Goal: Information Seeking & Learning: Learn about a topic

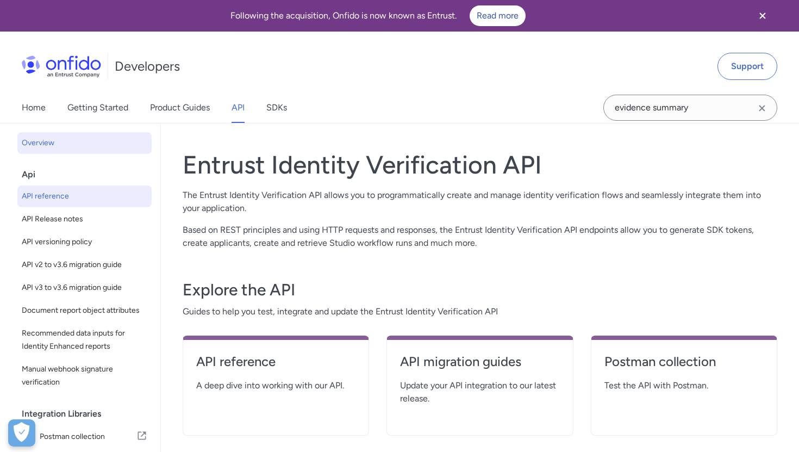
click at [63, 201] on span "API reference" at bounding box center [85, 196] width 126 height 13
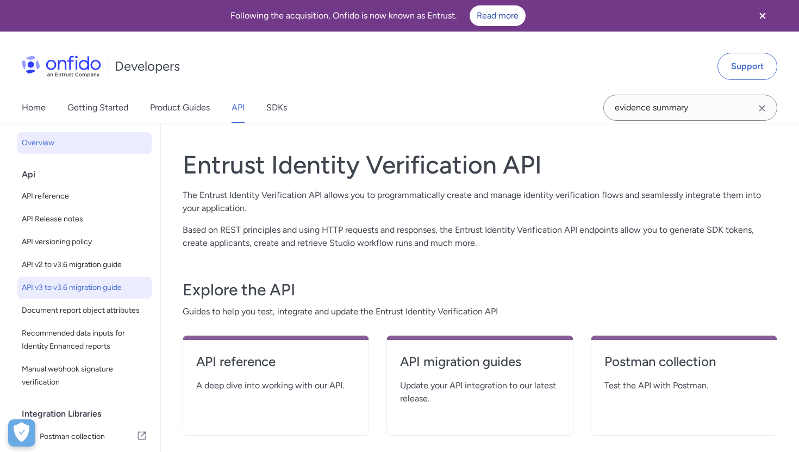
click at [64, 289] on span "API v3 to v3.6 migration guide" at bounding box center [85, 287] width 126 height 13
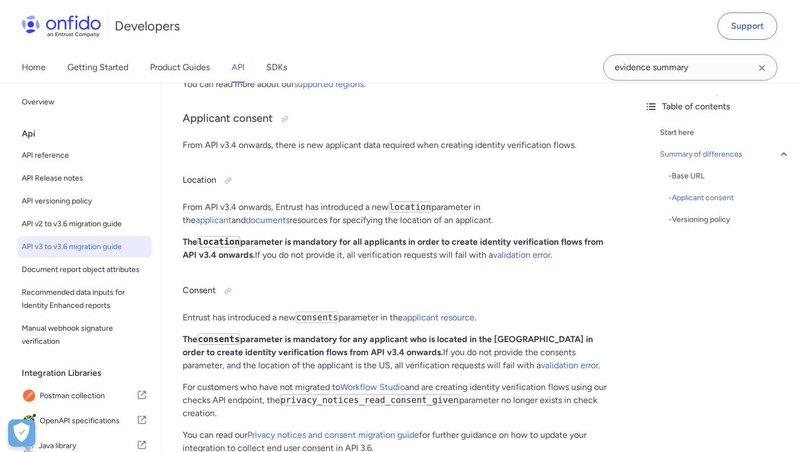
scroll to position [341, 0]
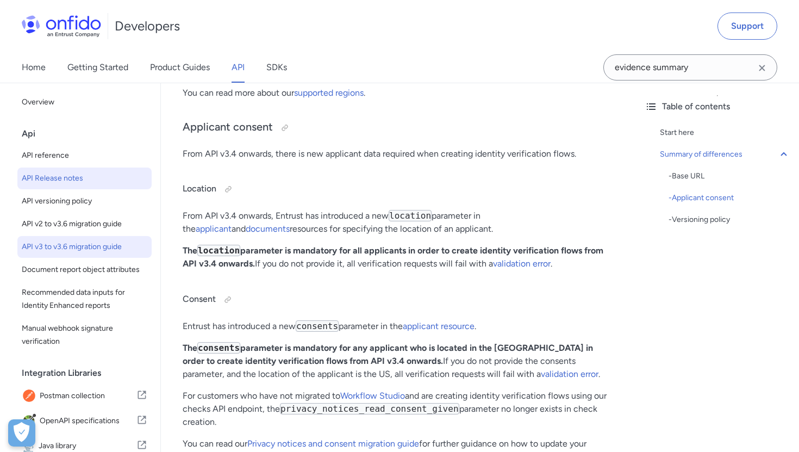
click at [52, 185] on link "API Release notes" at bounding box center [84, 178] width 134 height 22
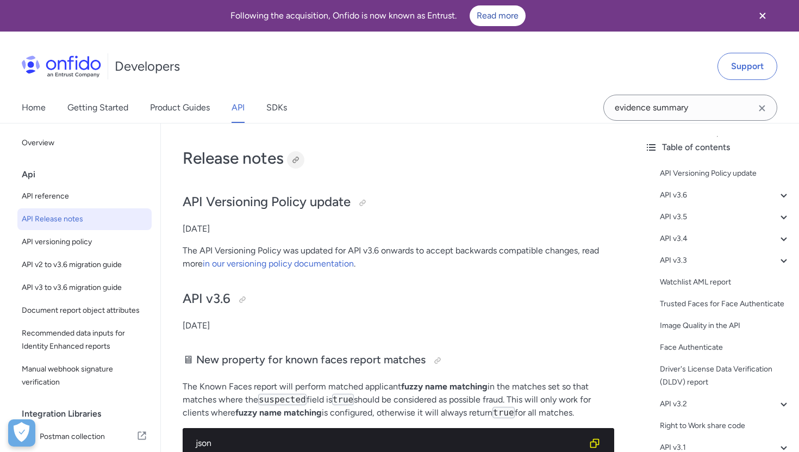
click at [292, 161] on div at bounding box center [295, 159] width 9 height 9
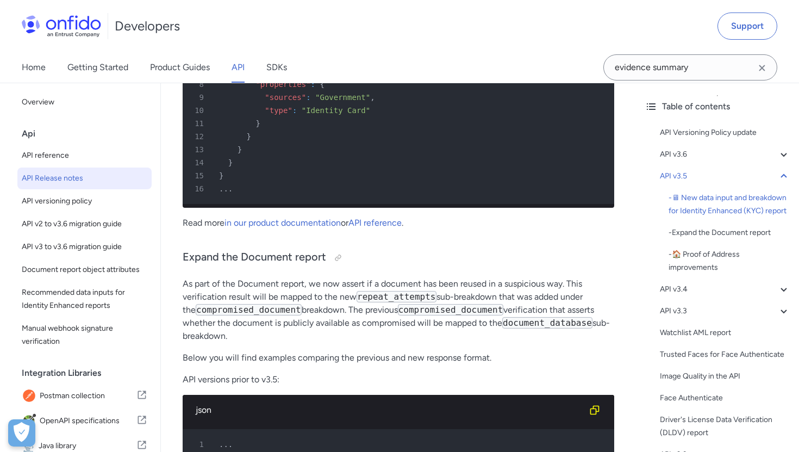
scroll to position [965, 0]
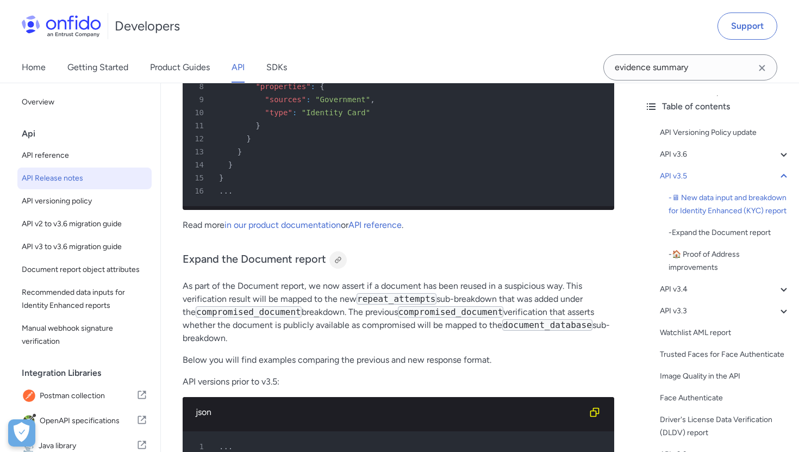
click at [340, 259] on div at bounding box center [338, 260] width 9 height 9
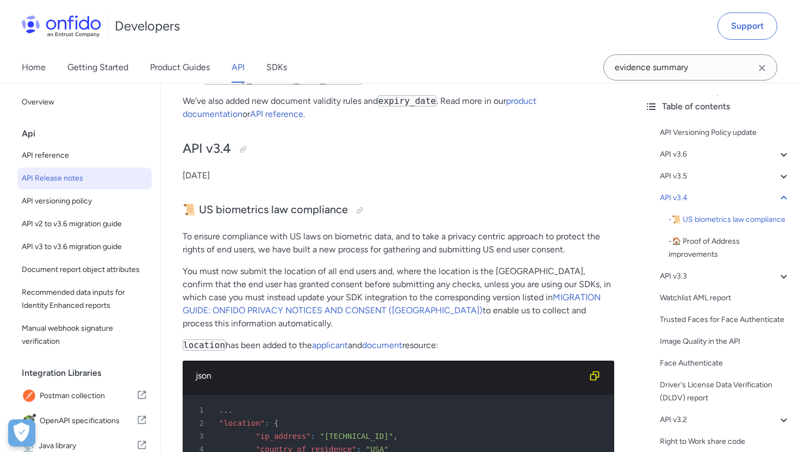
scroll to position [2242, 0]
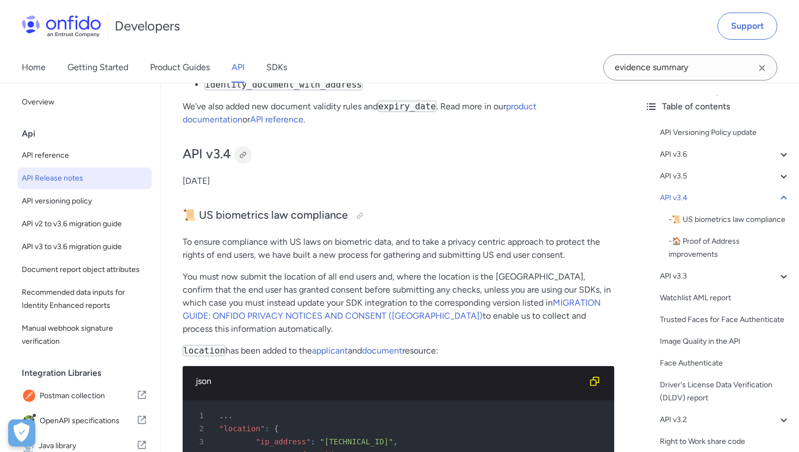
click at [242, 158] on div at bounding box center [243, 155] width 9 height 9
click at [384, 176] on p "[DATE]" at bounding box center [399, 181] width 432 height 13
click at [357, 219] on div at bounding box center [360, 215] width 9 height 9
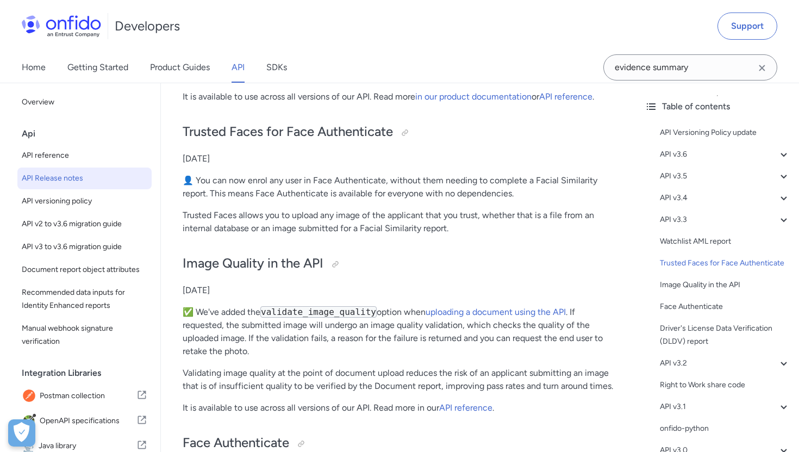
scroll to position [3494, 0]
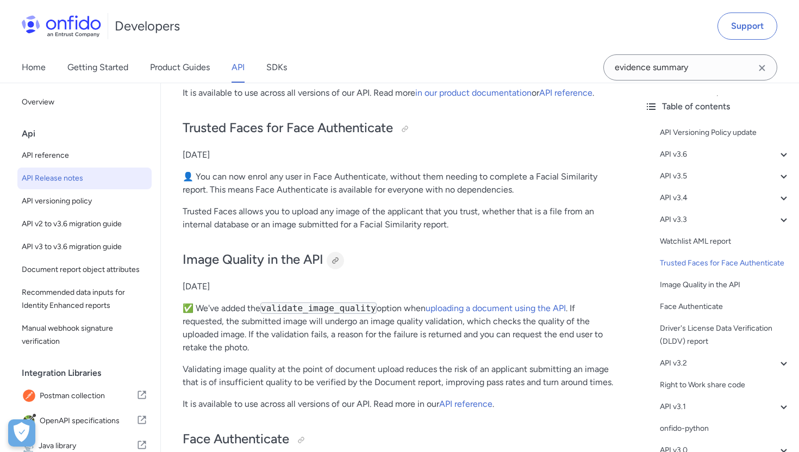
click at [340, 256] on div at bounding box center [335, 260] width 9 height 9
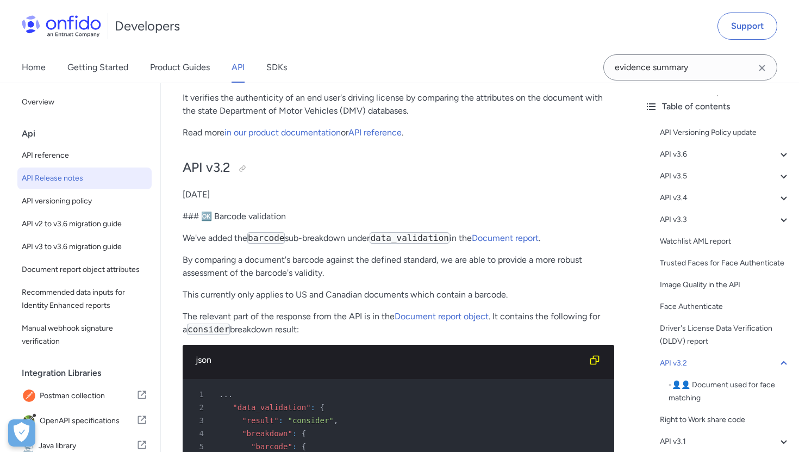
scroll to position [4076, 0]
click at [241, 164] on div at bounding box center [242, 168] width 9 height 9
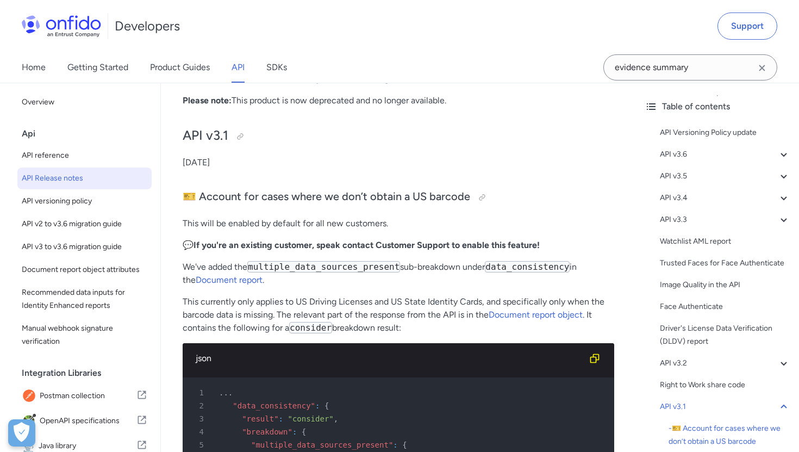
scroll to position [5175, 0]
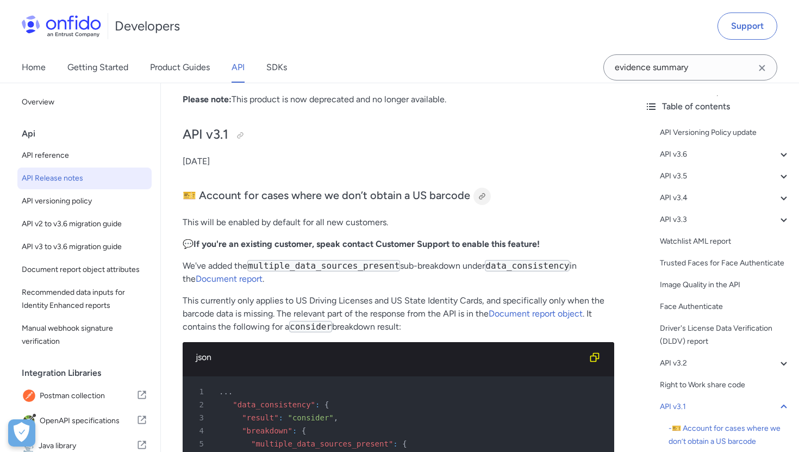
click at [478, 191] on div at bounding box center [482, 196] width 17 height 17
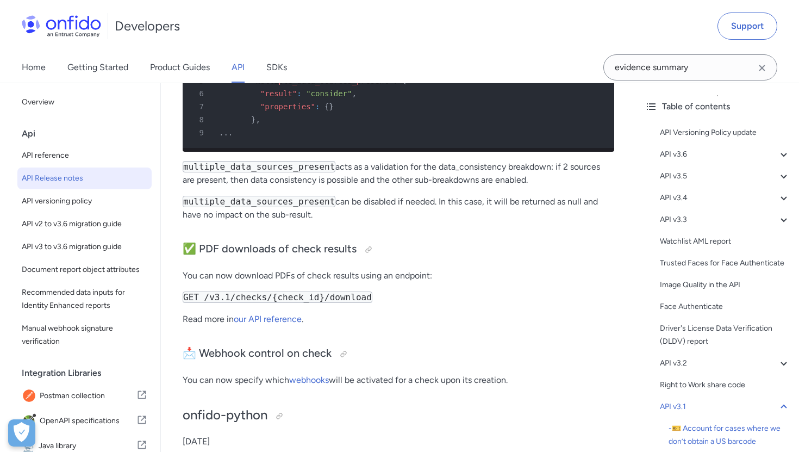
scroll to position [5547, 0]
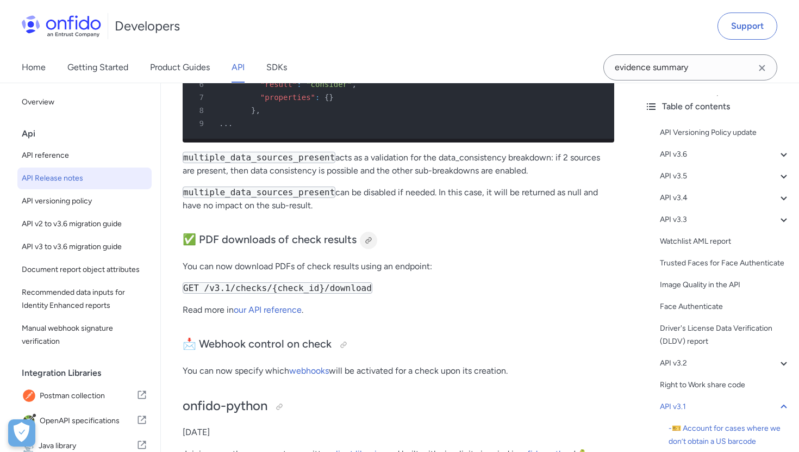
click at [369, 232] on div at bounding box center [368, 240] width 17 height 17
click at [133, 114] on div "Overview" at bounding box center [89, 107] width 134 height 32
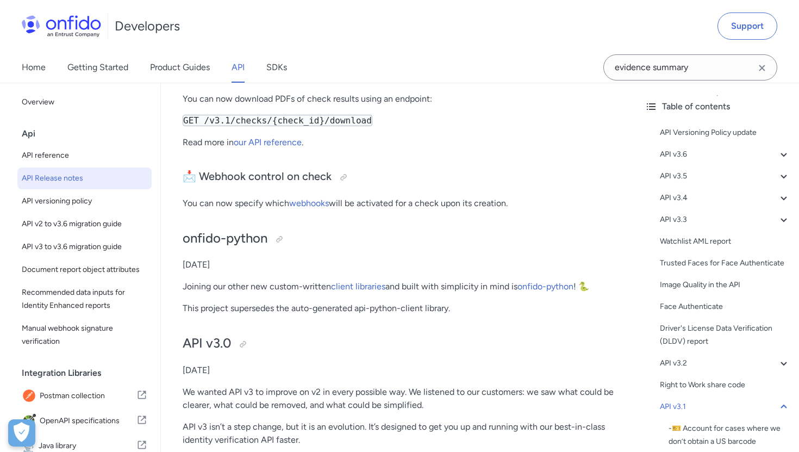
scroll to position [5714, 0]
click at [342, 169] on div at bounding box center [343, 177] width 17 height 17
click at [94, 249] on span "API v3 to v3.6 migration guide" at bounding box center [85, 246] width 126 height 13
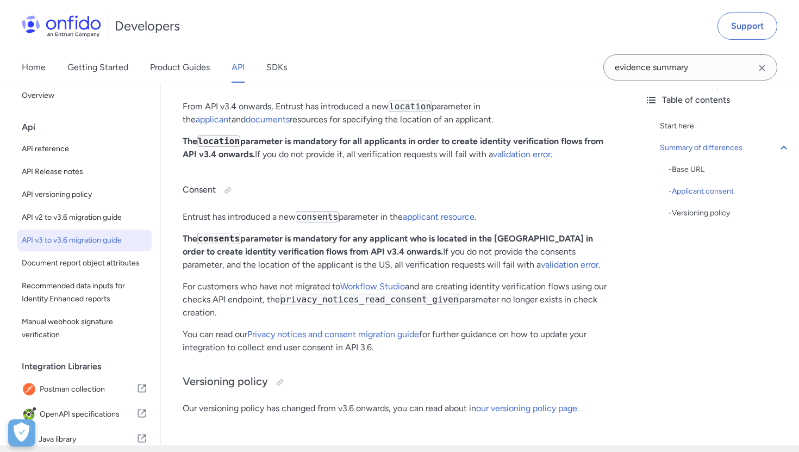
scroll to position [455, 0]
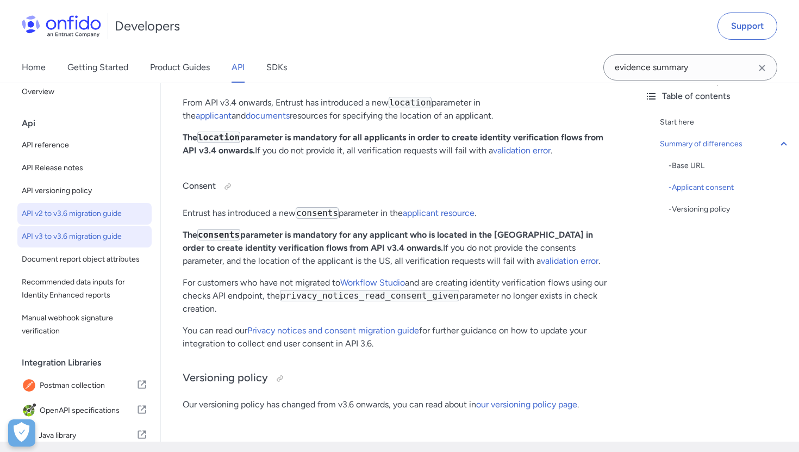
click at [57, 215] on span "API v2 to v3.6 migration guide" at bounding box center [85, 213] width 126 height 13
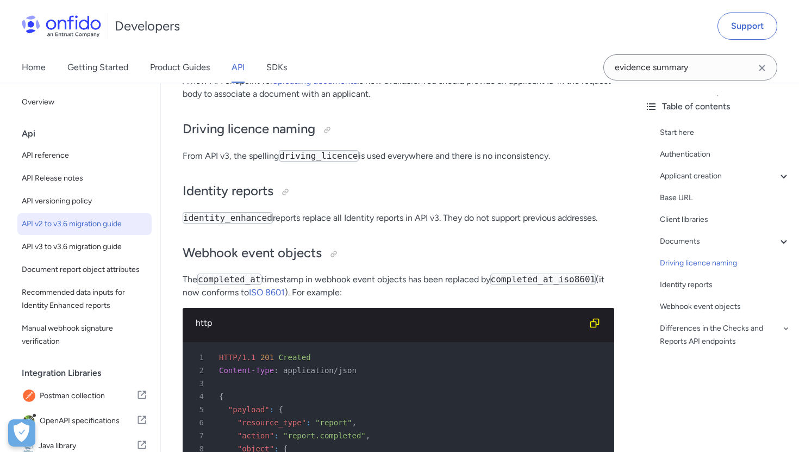
scroll to position [1635, 0]
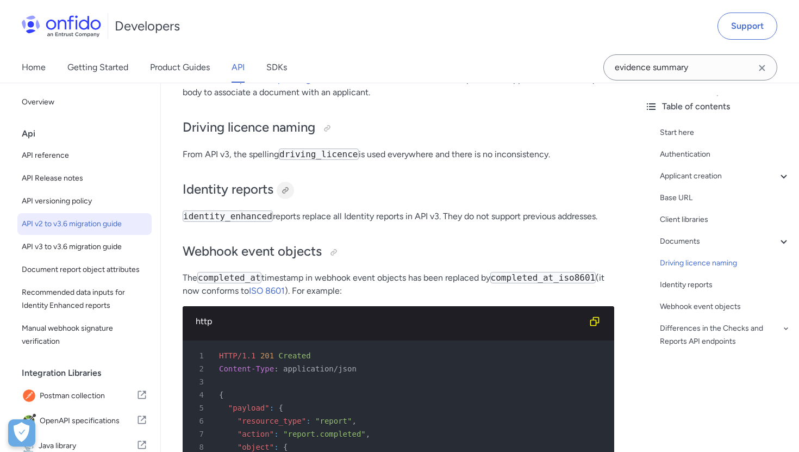
click at [283, 193] on div at bounding box center [285, 190] width 9 height 9
click at [287, 199] on div at bounding box center [285, 190] width 17 height 17
drag, startPoint x: 184, startPoint y: 217, endPoint x: 613, endPoint y: 218, distance: 428.4
click at [613, 218] on p "identity_enhanced reports replace all Identity reports in API v3. They do not s…" at bounding box center [399, 216] width 432 height 13
copy p "identity_enhanced reports replace all Identity reports in API v3. They do not s…"
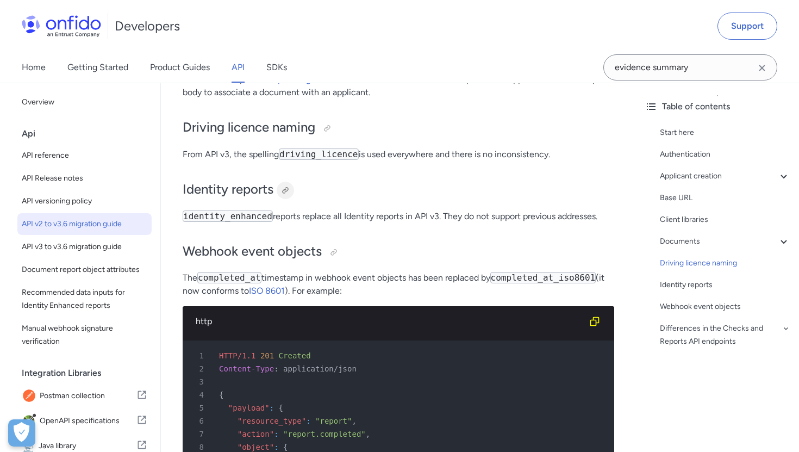
click at [283, 194] on div at bounding box center [285, 190] width 9 height 9
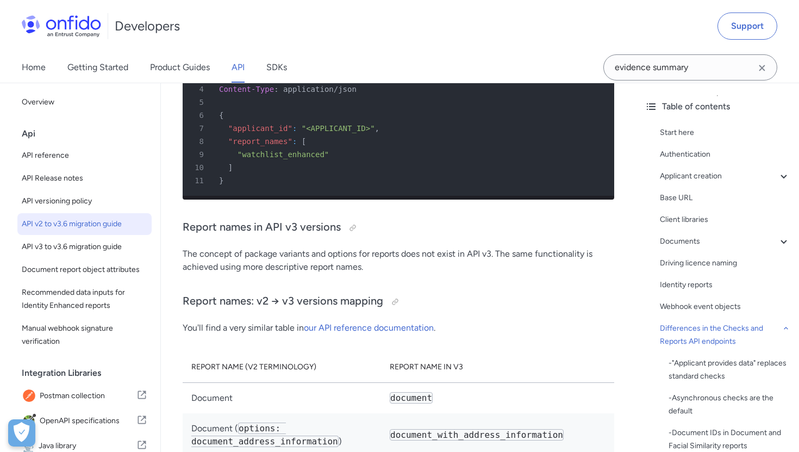
scroll to position [4535, 0]
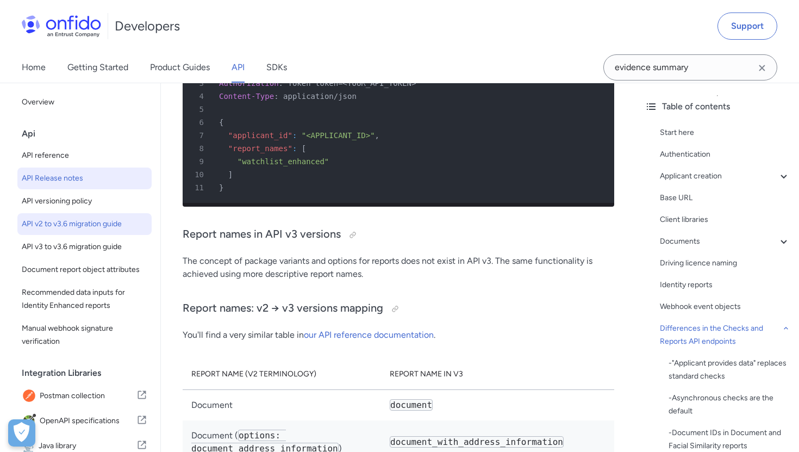
click at [46, 186] on link "API Release notes" at bounding box center [84, 178] width 134 height 22
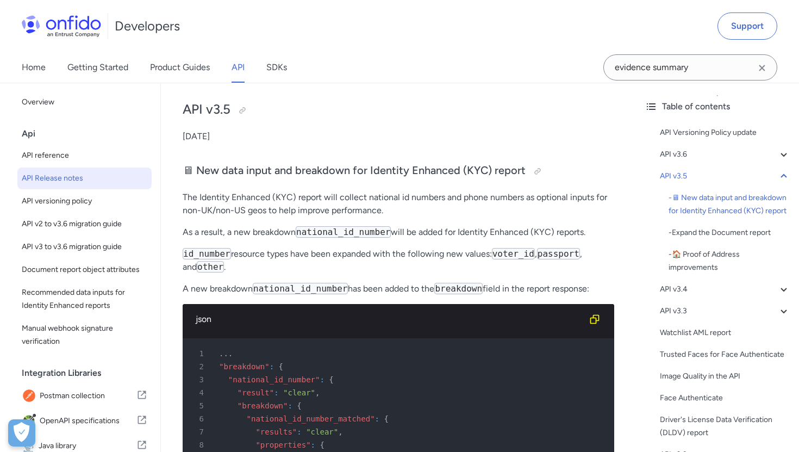
scroll to position [608, 0]
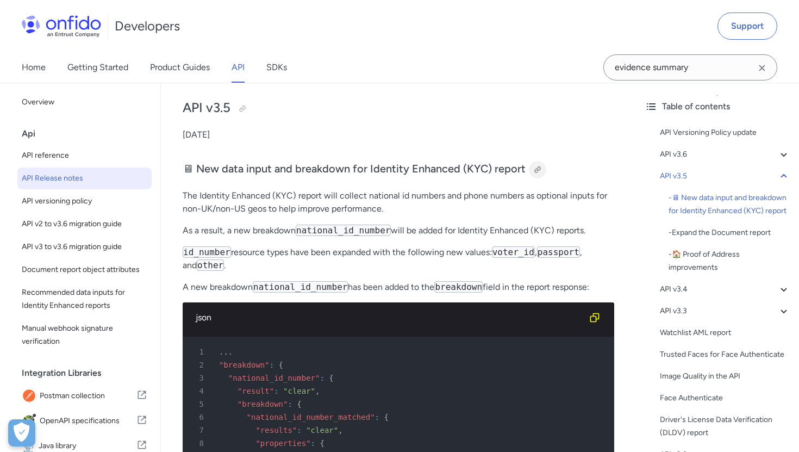
click at [537, 170] on div at bounding box center [537, 169] width 9 height 9
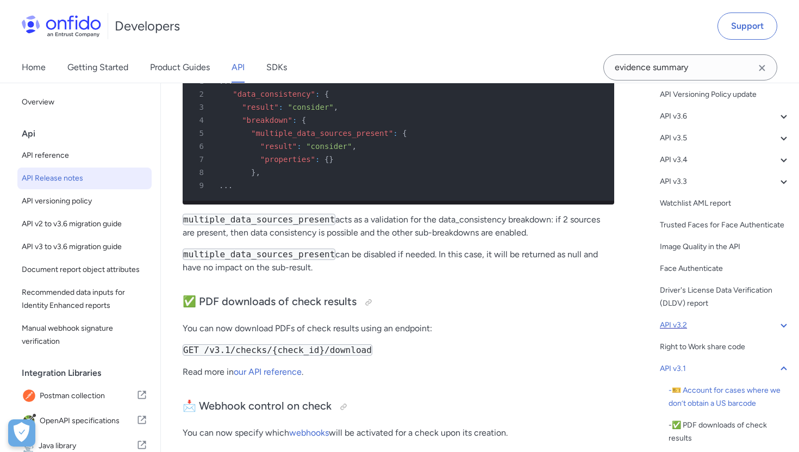
scroll to position [0, 0]
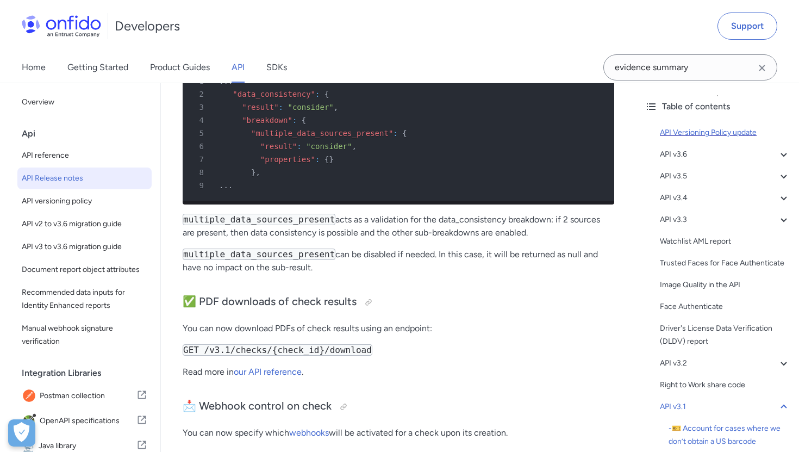
click at [717, 131] on div "API Versioning Policy update" at bounding box center [725, 132] width 130 height 13
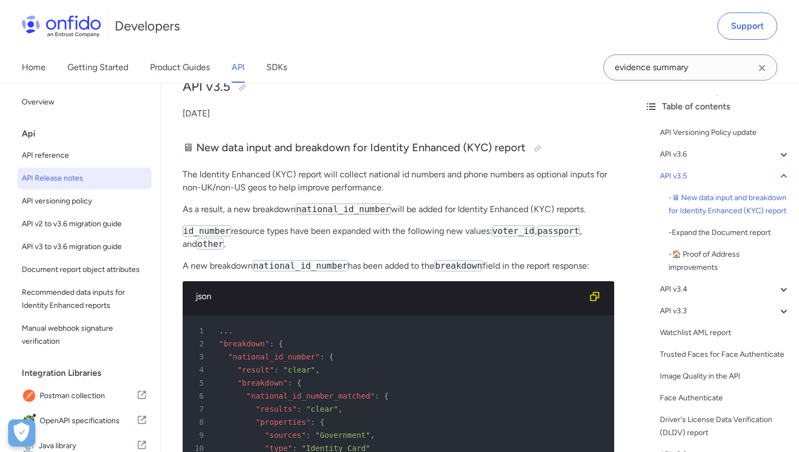
scroll to position [629, 0]
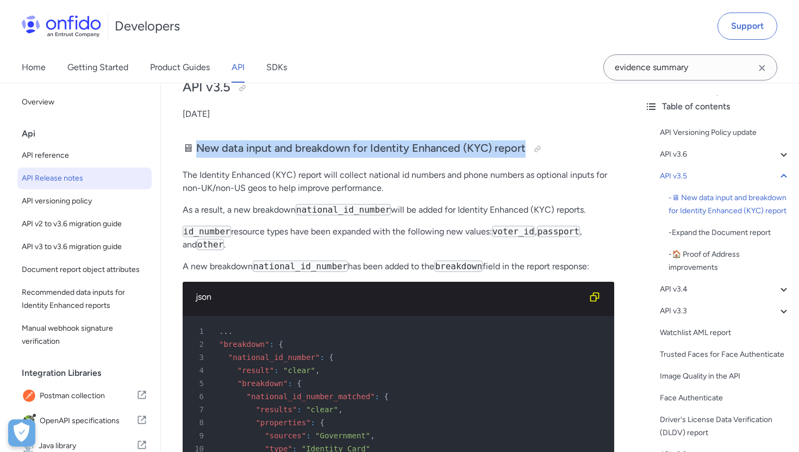
drag, startPoint x: 197, startPoint y: 146, endPoint x: 519, endPoint y: 159, distance: 322.1
copy h3 "ew data input and breakdown for Identity Enhanced (KYC) report"
click at [536, 149] on div at bounding box center [537, 149] width 9 height 9
